Goal: Task Accomplishment & Management: Complete application form

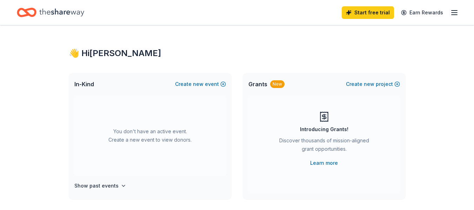
click at [216, 88] on button "Create new event" at bounding box center [200, 84] width 51 height 8
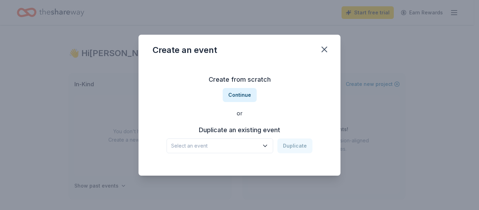
click at [245, 149] on span "Select an event" at bounding box center [215, 146] width 88 height 8
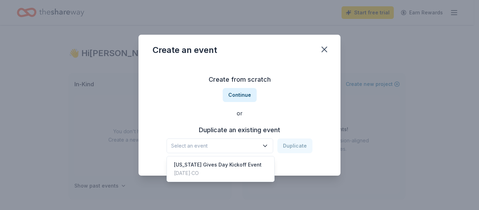
click at [243, 91] on div "Create from scratch Continue or Duplicate an existing event Select an event Dup…" at bounding box center [240, 114] width 174 height 102
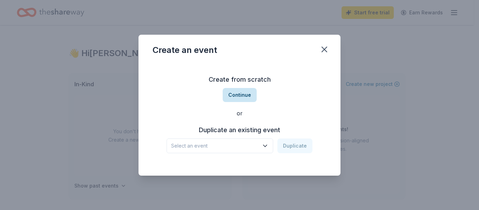
click at [245, 95] on button "Continue" at bounding box center [240, 95] width 34 height 14
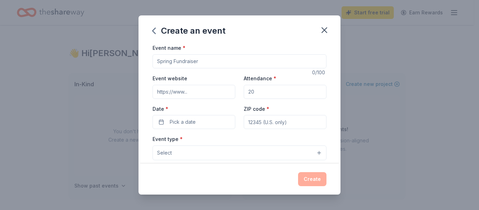
click at [210, 63] on input "Event name *" at bounding box center [240, 61] width 174 height 14
type input "[US_STATE] Gives Day Kickoff Event"
click at [208, 89] on input "Event website" at bounding box center [194, 92] width 83 height 14
paste input "https://www.risedenver.org/"
type input "https://www.risedenver.org/"
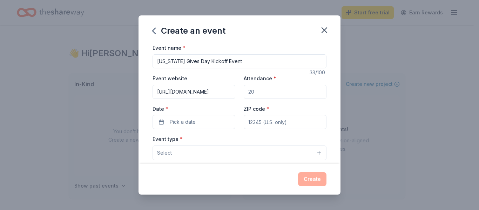
drag, startPoint x: 283, startPoint y: 91, endPoint x: 241, endPoint y: 93, distance: 41.8
click at [244, 93] on input "Attendance *" at bounding box center [285, 92] width 83 height 14
type input "100"
click at [201, 119] on button "Pick a date" at bounding box center [194, 122] width 83 height 14
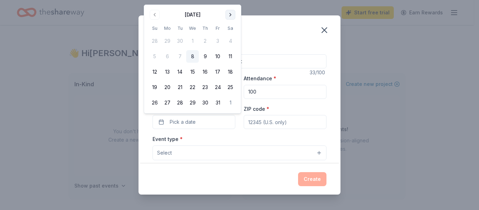
click at [233, 18] on button "Go to next month" at bounding box center [230, 15] width 10 height 10
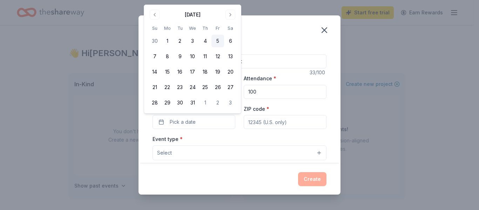
click at [217, 42] on button "5" at bounding box center [217, 41] width 13 height 13
click at [275, 120] on input "ZIP code *" at bounding box center [285, 122] width 83 height 14
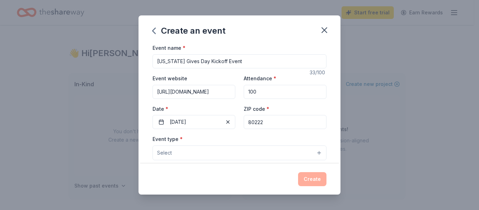
type input "80222"
click at [241, 156] on button "Select" at bounding box center [240, 152] width 174 height 15
click at [246, 154] on button "Select" at bounding box center [240, 152] width 174 height 15
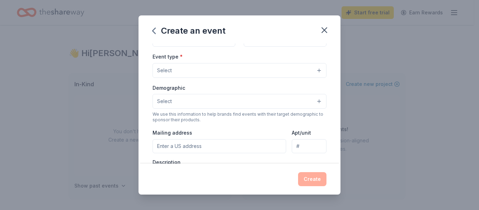
scroll to position [82, 0]
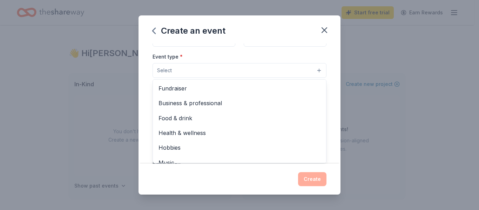
click at [313, 69] on button "Select" at bounding box center [240, 70] width 174 height 15
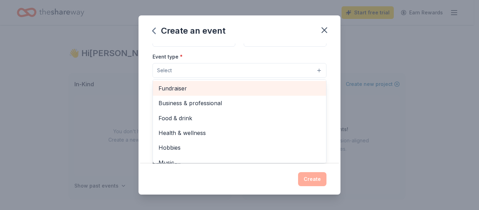
click at [295, 87] on span "Fundraiser" at bounding box center [239, 88] width 162 height 9
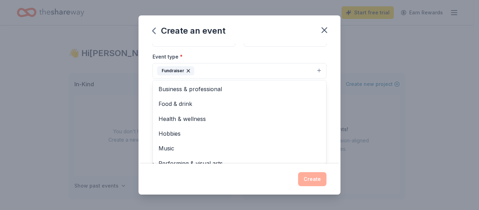
click at [332, 91] on div "Event name * Colorado Gives Day Kickoff Event 33 /100 Event website https://www…" at bounding box center [239, 103] width 202 height 120
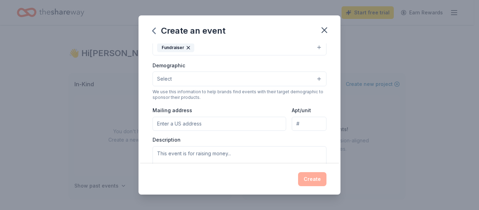
scroll to position [106, 0]
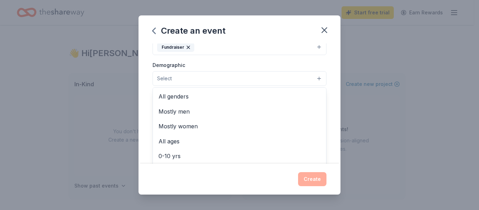
click at [314, 81] on button "Select" at bounding box center [240, 78] width 174 height 15
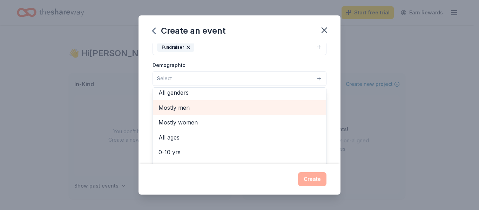
scroll to position [0, 0]
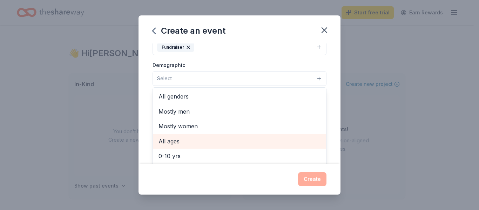
click at [251, 137] on span "All ages" at bounding box center [239, 141] width 162 height 9
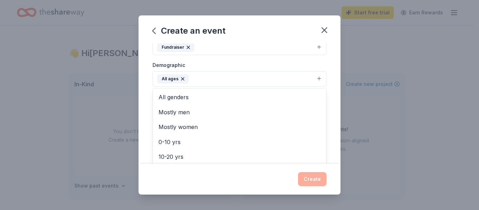
click at [311, 78] on button "All ages" at bounding box center [240, 78] width 174 height 15
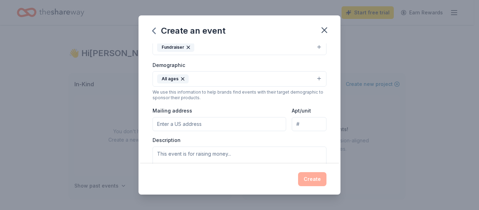
click at [311, 80] on button "All ages" at bounding box center [240, 78] width 174 height 15
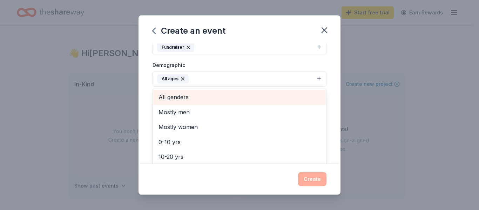
click at [241, 97] on span "All genders" at bounding box center [239, 97] width 162 height 9
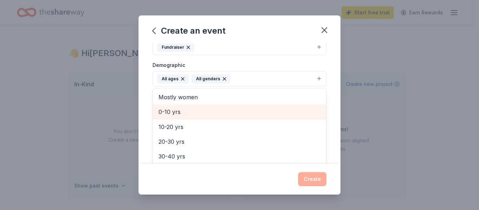
scroll to position [11, 0]
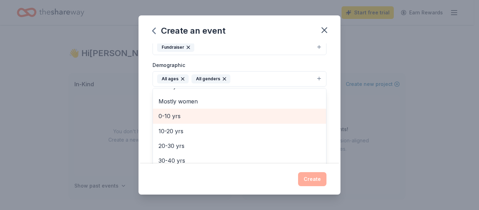
click at [259, 115] on span "0-10 yrs" at bounding box center [239, 115] width 162 height 9
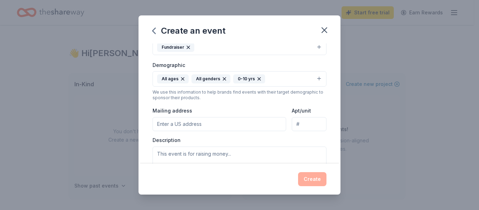
click at [258, 79] on icon "button" at bounding box center [259, 79] width 6 height 6
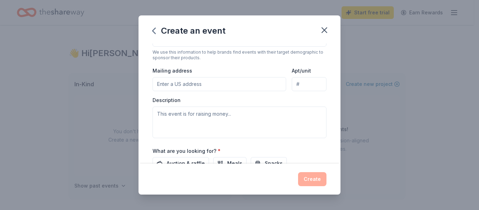
scroll to position [146, 0]
click at [257, 89] on input "Mailing address" at bounding box center [220, 84] width 134 height 14
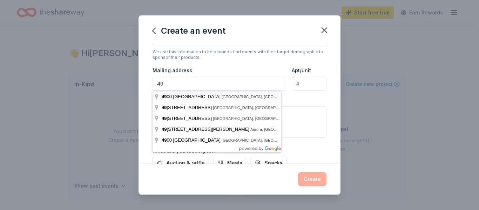
type input "4901 E. Eastman Ave"
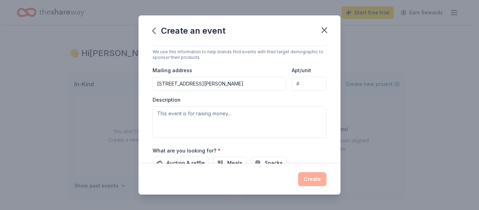
click at [296, 105] on div "Description" at bounding box center [240, 116] width 174 height 41
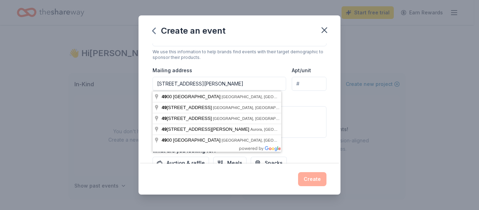
click at [236, 84] on input "4901 E. Eastman Ave" at bounding box center [220, 84] width 134 height 14
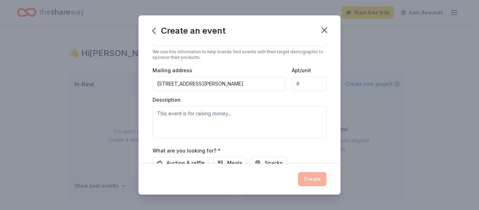
click at [305, 103] on div "Description" at bounding box center [240, 116] width 174 height 41
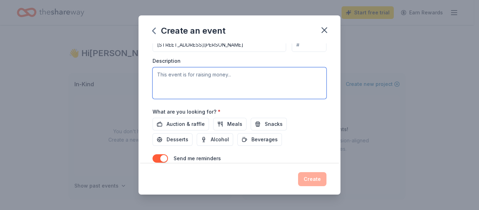
click at [205, 80] on textarea at bounding box center [240, 83] width 174 height 32
paste textarea "We’re gearing up for our biggest fundraiser of the year—the 5th Annual Colorado…"
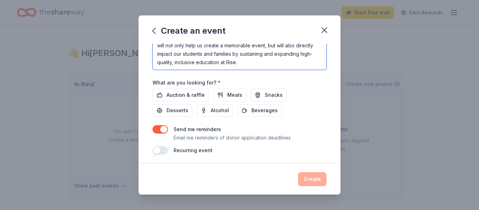
scroll to position [215, 0]
type textarea "We’re gearing up for our biggest fundraiser of the year—the 5th Annual Colorado…"
click at [182, 94] on span "Auction & raffle" at bounding box center [186, 94] width 38 height 8
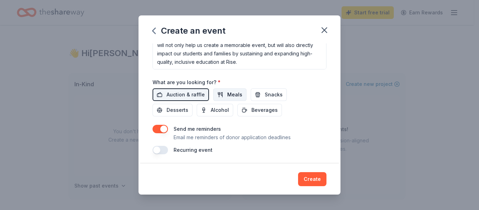
click at [229, 95] on span "Meals" at bounding box center [234, 94] width 15 height 8
click at [254, 94] on button "Snacks" at bounding box center [269, 94] width 36 height 13
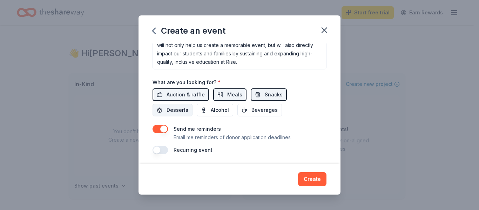
click at [187, 109] on span "Desserts" at bounding box center [178, 110] width 22 height 8
click at [206, 111] on button "Alcohol" at bounding box center [215, 110] width 36 height 13
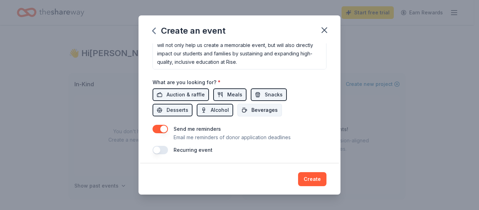
click at [245, 112] on button "Beverages" at bounding box center [259, 110] width 45 height 13
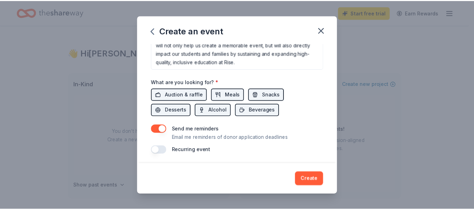
scroll to position [216, 0]
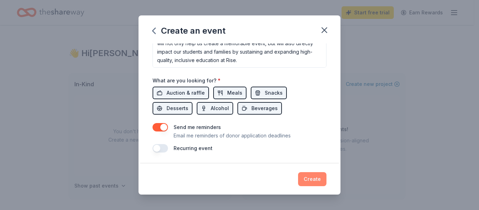
click at [305, 177] on button "Create" at bounding box center [312, 179] width 28 height 14
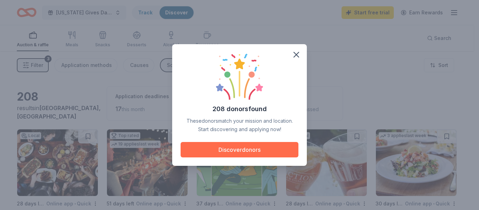
click at [282, 153] on button "Discover donors" at bounding box center [240, 149] width 118 height 15
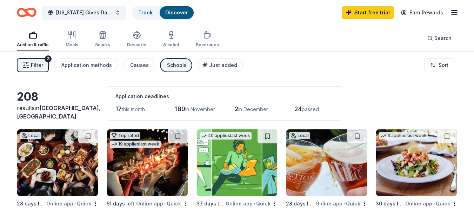
click at [170, 16] on div "Discover" at bounding box center [177, 12] width 34 height 13
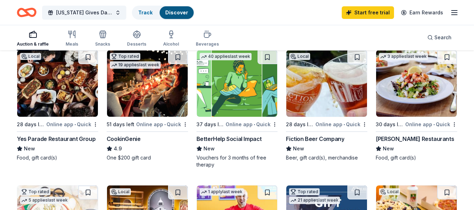
scroll to position [0, 0]
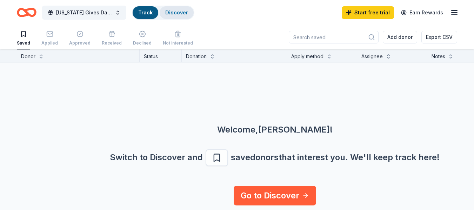
click at [171, 19] on div "Discover" at bounding box center [177, 12] width 34 height 13
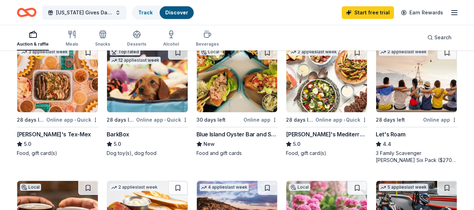
scroll to position [348, 0]
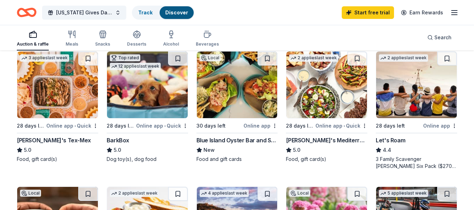
click at [59, 55] on div "3 applies last week" at bounding box center [44, 57] width 49 height 7
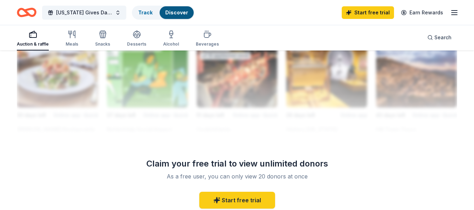
scroll to position [644, 0]
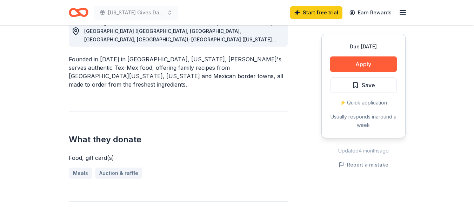
scroll to position [214, 0]
